Goal: Task Accomplishment & Management: Use online tool/utility

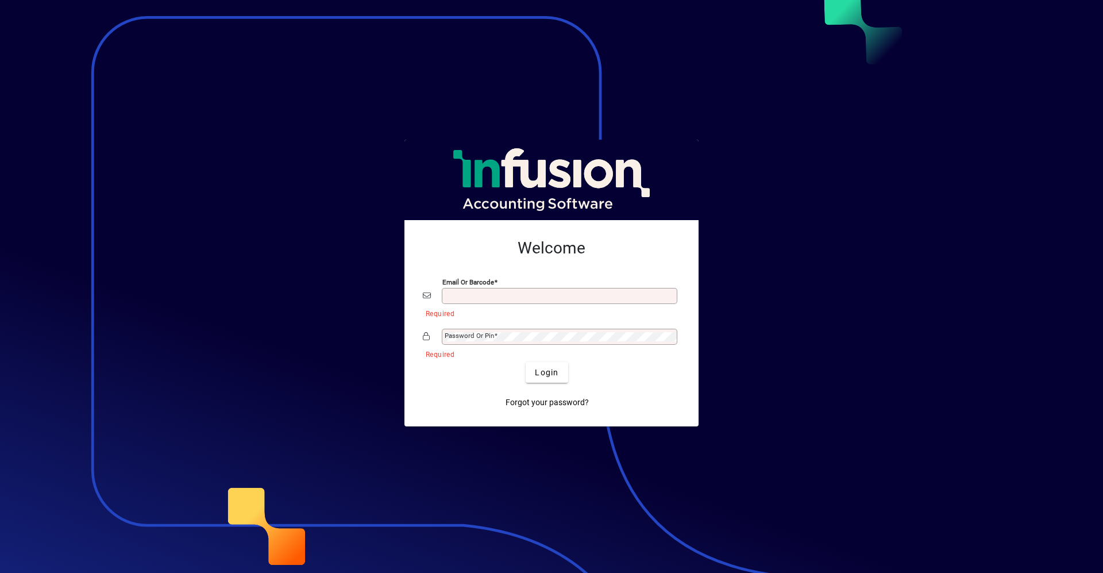
click at [526, 362] on button "Login" at bounding box center [547, 372] width 42 height 21
type input "**********"
click at [526, 362] on button "Login" at bounding box center [547, 372] width 42 height 21
